Goal: Use online tool/utility: Utilize a website feature to perform a specific function

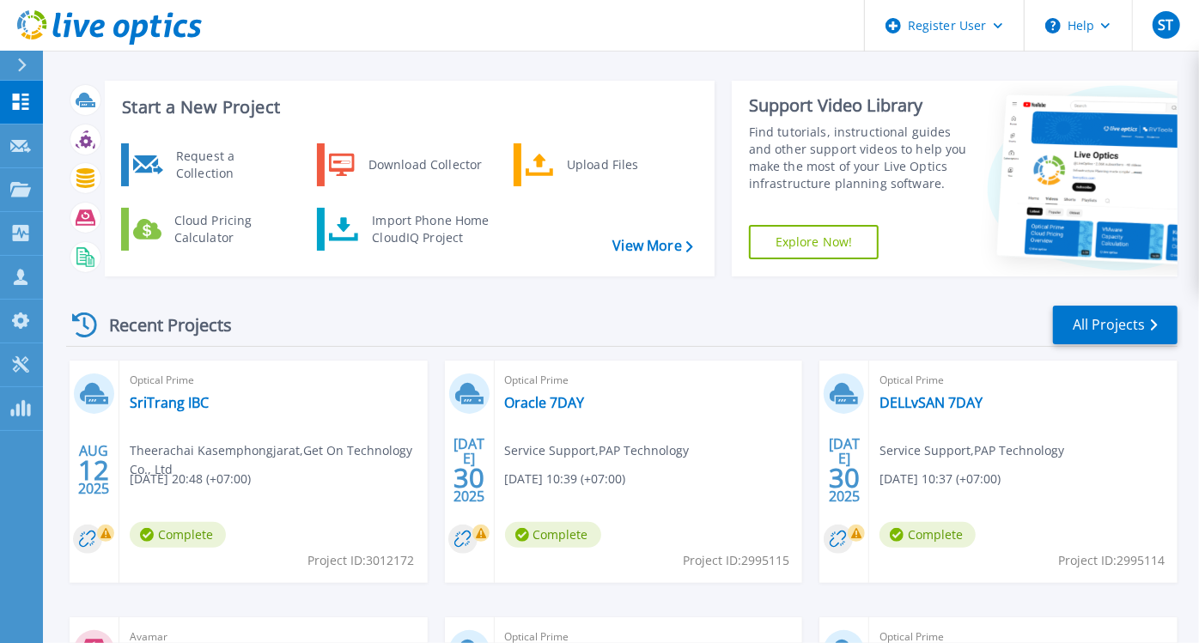
scroll to position [11, 0]
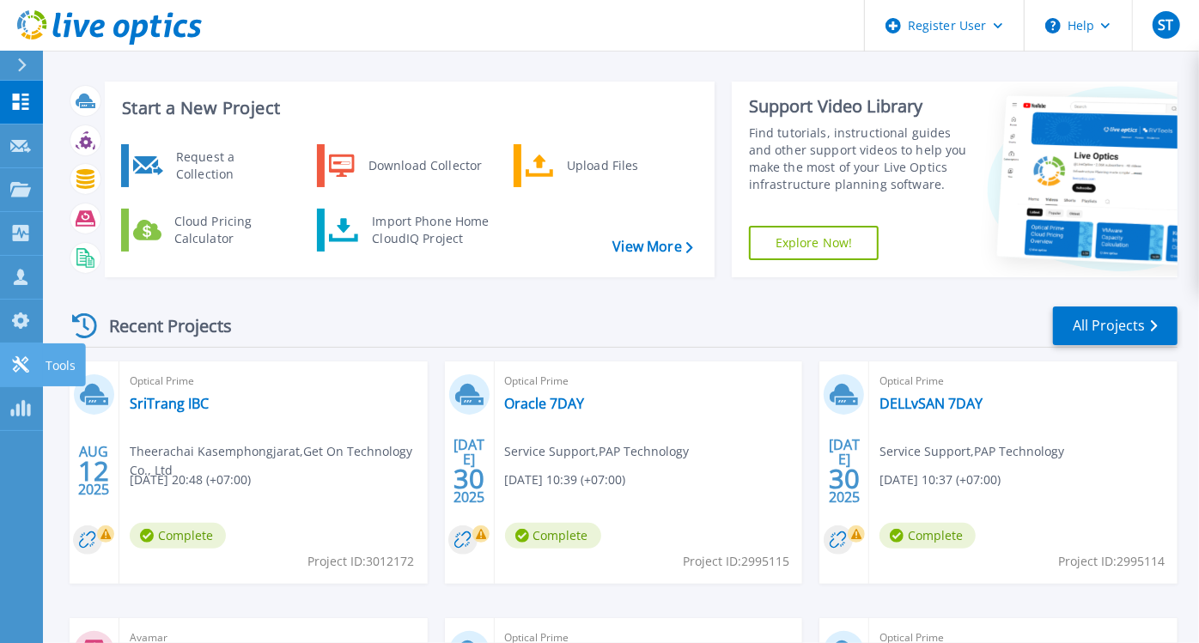
click at [32, 353] on link "Tools Tools" at bounding box center [21, 365] width 43 height 44
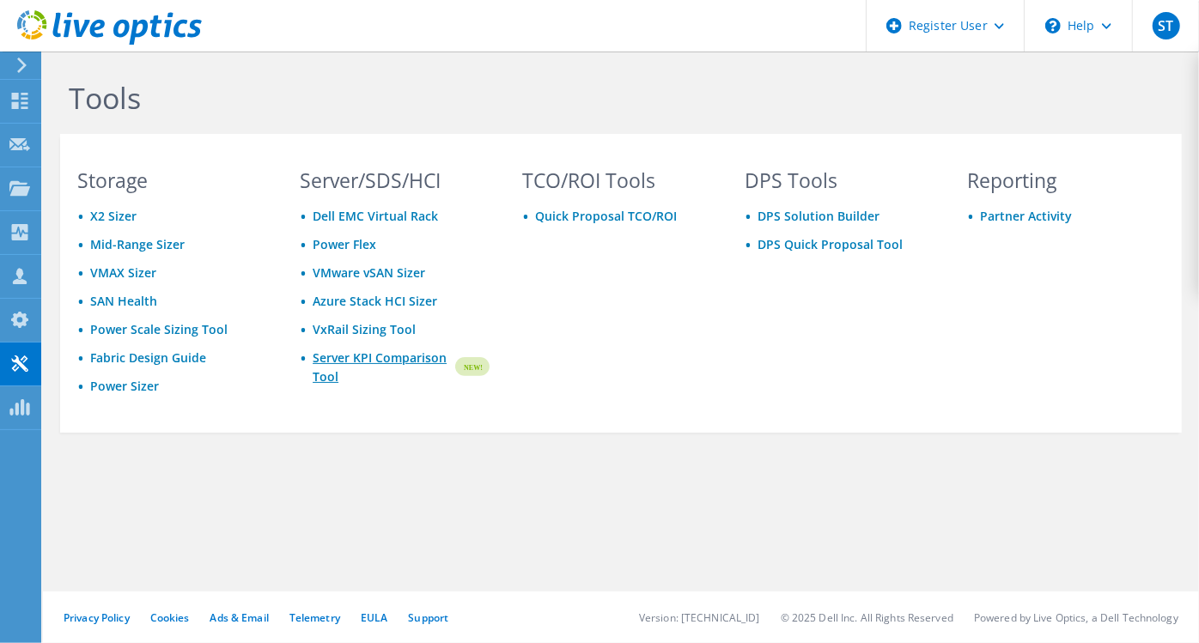
click at [385, 360] on link "Server KPI Comparison Tool" at bounding box center [383, 368] width 140 height 38
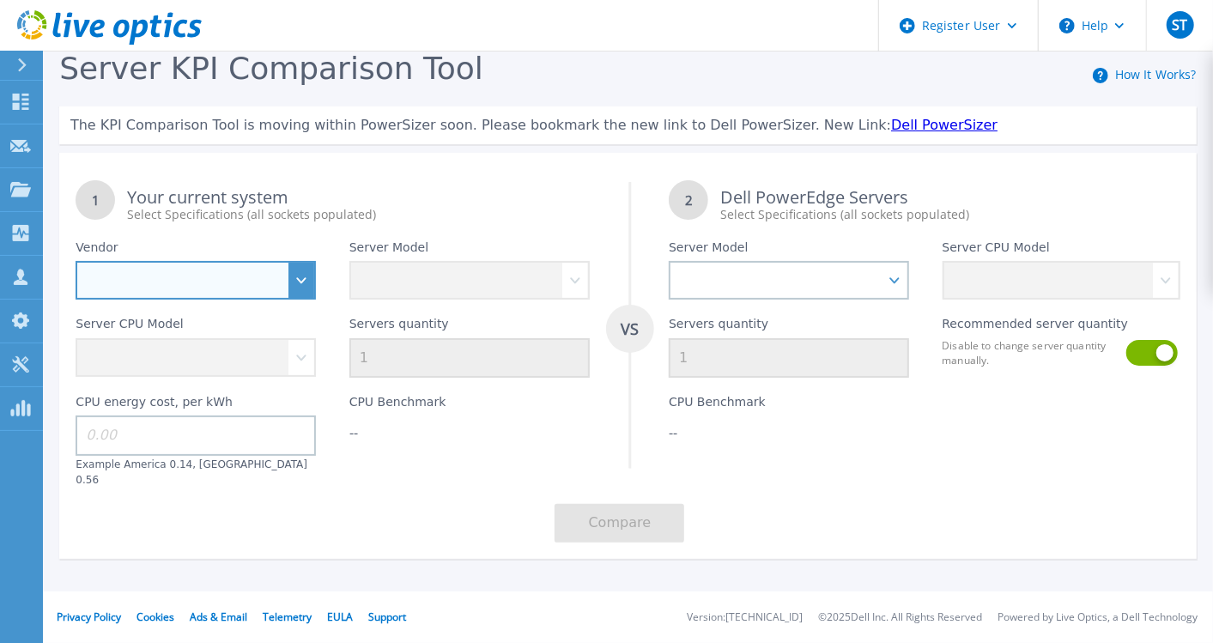
click at [223, 279] on select "Dell HPE Lenovo Supermicro" at bounding box center [196, 280] width 240 height 39
select select "HPE"
click at [76, 262] on select "Dell HPE Lenovo Supermicro" at bounding box center [196, 280] width 240 height 39
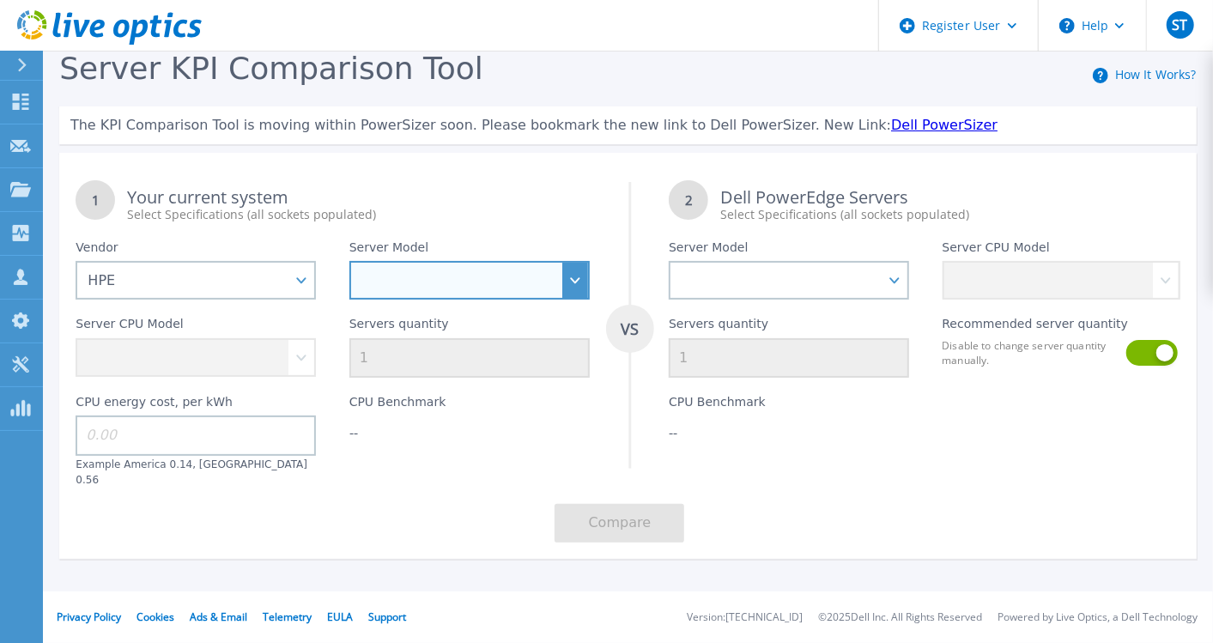
click at [416, 288] on select "Cloudline CL3150 Compute Scale-up Server 3200 DL110 DL145 DL20 DL320 DL325 DL34…" at bounding box center [469, 280] width 240 height 39
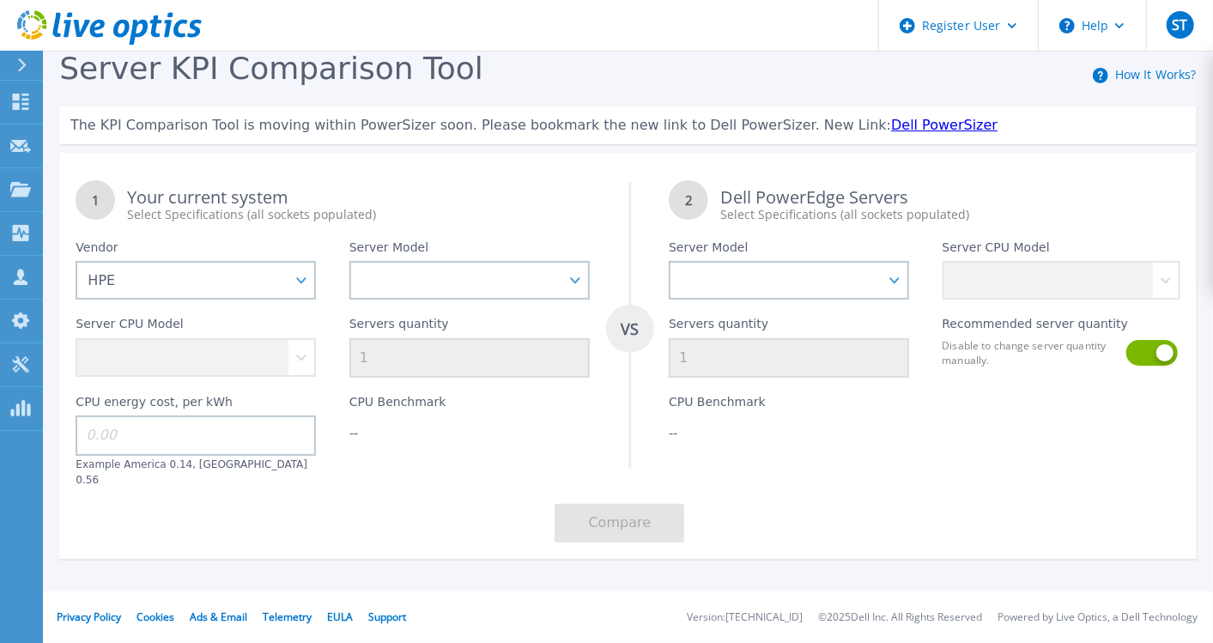
click at [810, 449] on div "CPU Benchmark --" at bounding box center [789, 432] width 273 height 109
click at [19, 101] on icon at bounding box center [20, 102] width 21 height 16
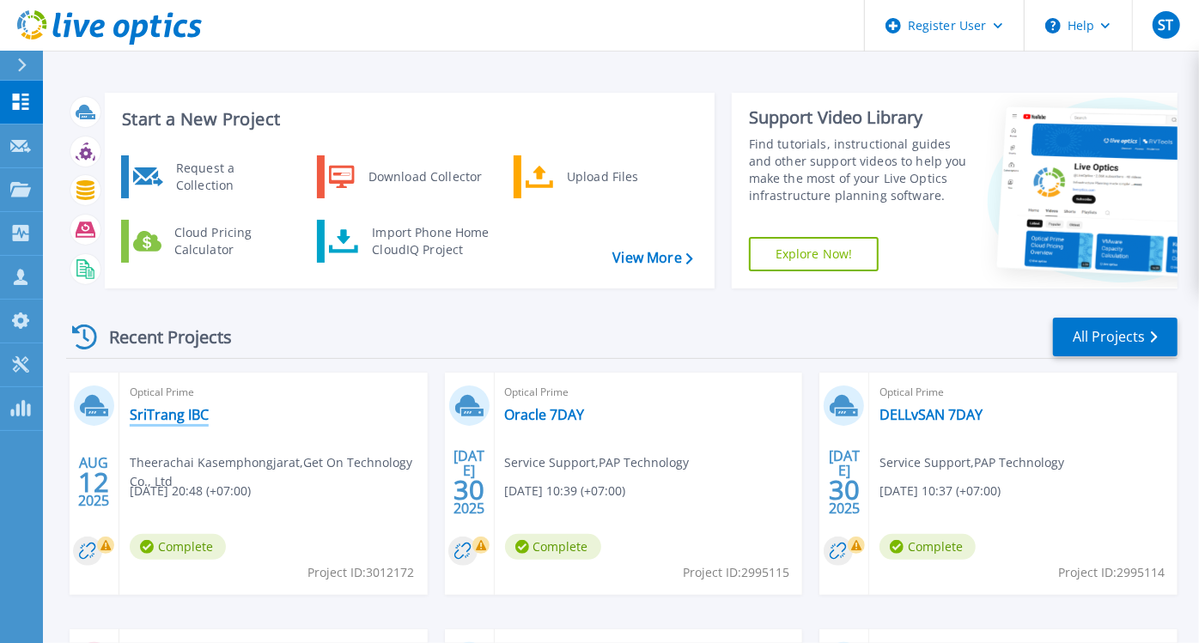
click at [176, 418] on link "SriTrang IBC" at bounding box center [169, 414] width 79 height 17
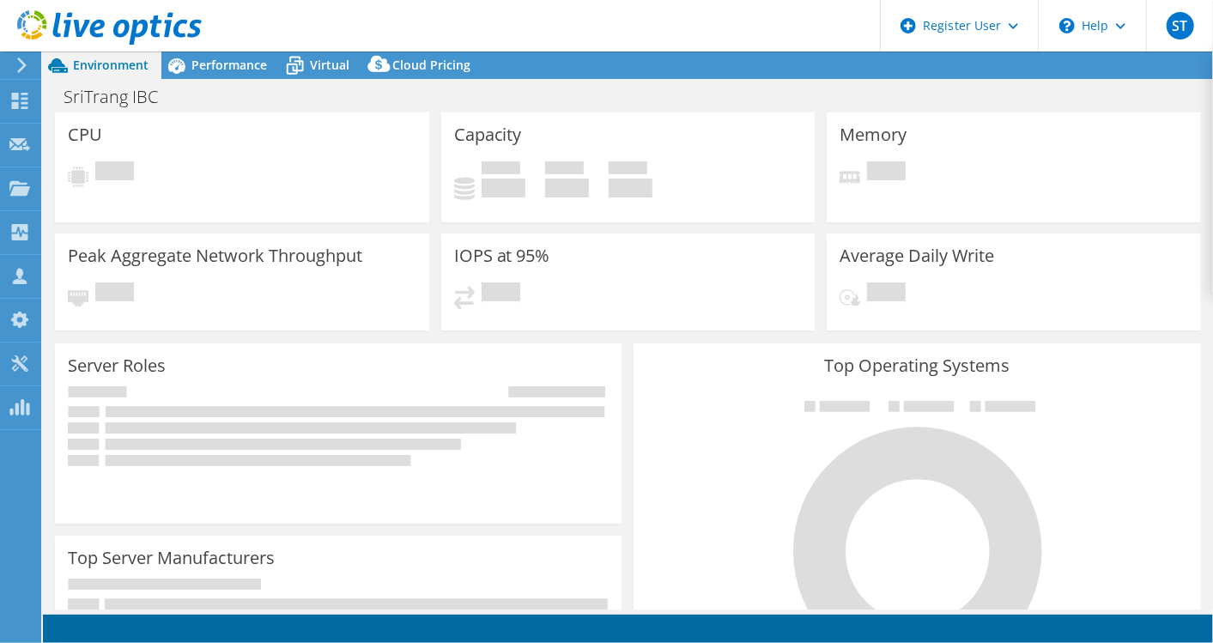
select select "[GEOGRAPHIC_DATA]"
select select "USD"
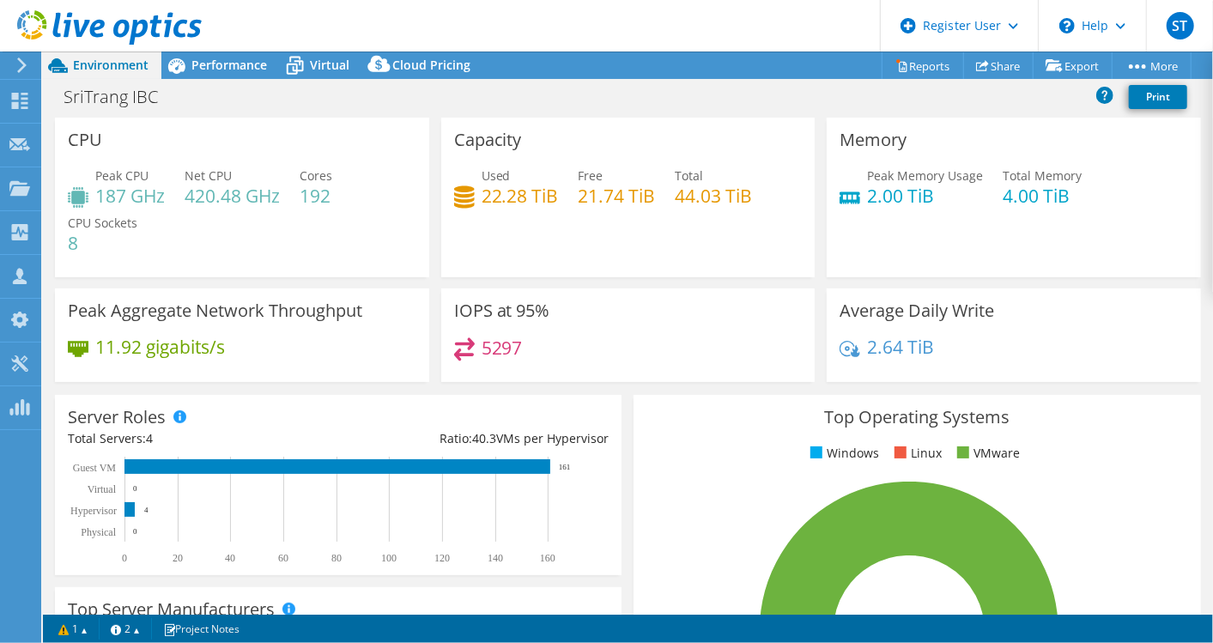
click at [634, 477] on div "Top Operating Systems Windows Linux VMware 100.0% ESXi 8.0" at bounding box center [917, 600] width 567 height 411
click at [208, 64] on span "Performance" at bounding box center [229, 65] width 76 height 16
